Goal: Find specific page/section: Find specific page/section

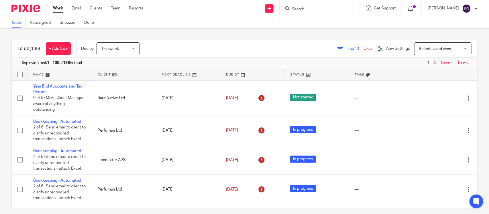
click at [301, 6] on form at bounding box center [321, 8] width 61 height 7
click at [291, 9] on input "Search" at bounding box center [317, 9] width 52 height 5
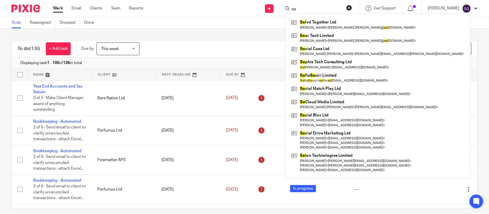
type input "s"
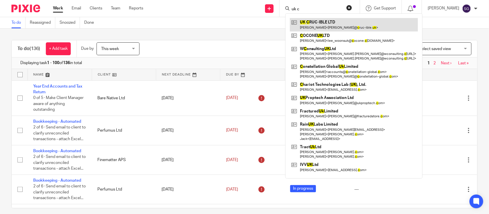
type input "uk c"
click at [304, 22] on link at bounding box center [354, 24] width 128 height 13
